Goal: Check status: Check status

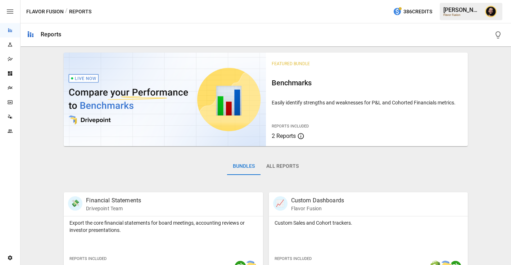
click at [8, 87] on icon "Plans" at bounding box center [10, 88] width 6 height 6
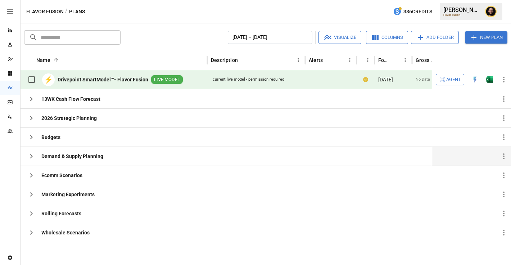
click at [31, 157] on icon "button" at bounding box center [31, 156] width 9 height 9
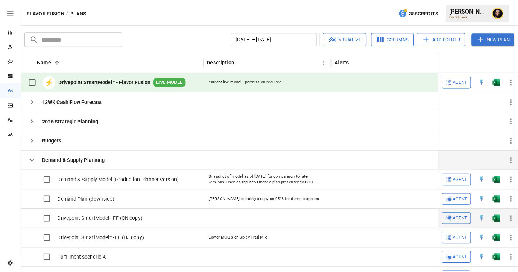
scroll to position [15, 0]
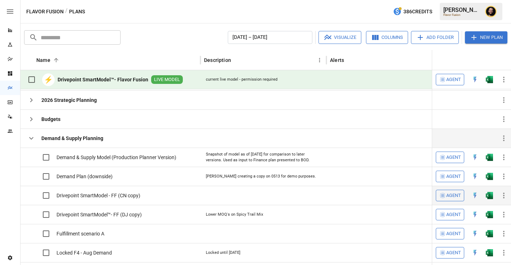
click at [487, 161] on img "Open in Excel" at bounding box center [489, 157] width 7 height 7
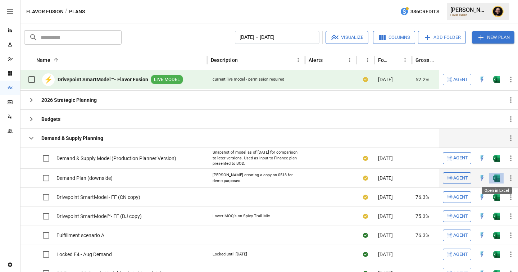
click at [496, 162] on img "Open in Excel" at bounding box center [496, 158] width 7 height 7
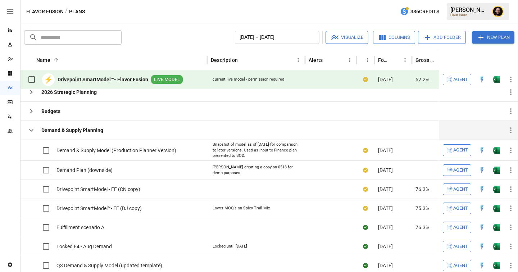
scroll to position [18, 0]
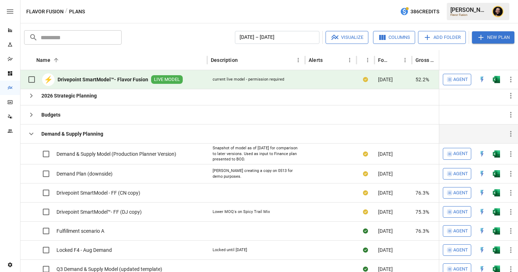
click at [32, 135] on icon "button" at bounding box center [31, 134] width 9 height 9
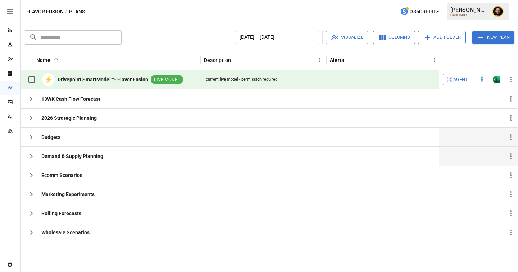
scroll to position [0, 0]
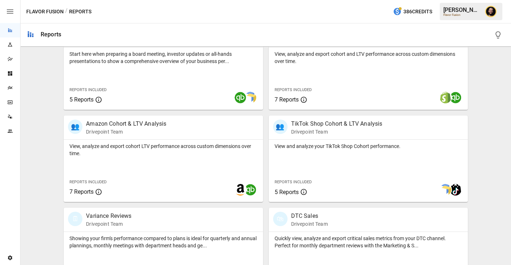
scroll to position [291, 0]
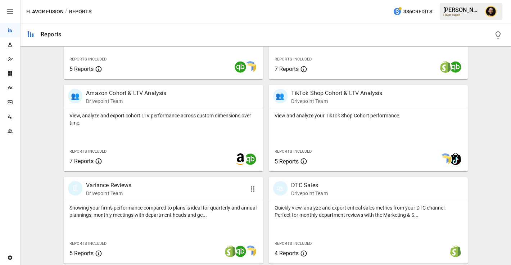
click at [116, 200] on div "🗓 Variance Reviews Drivepoint Team" at bounding box center [163, 189] width 199 height 24
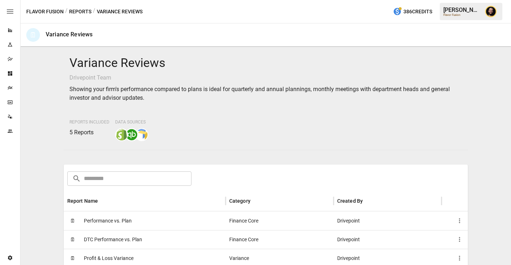
click at [112, 215] on span "Performance vs. Plan" at bounding box center [108, 221] width 48 height 18
